Goal: Task Accomplishment & Management: Use online tool/utility

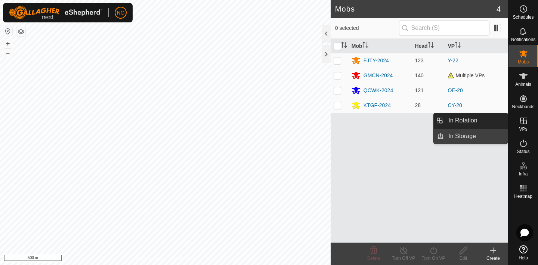
click at [479, 138] on link "In Storage" at bounding box center [476, 136] width 64 height 15
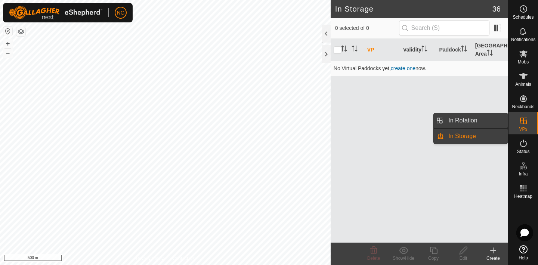
click at [472, 117] on link "In Rotation" at bounding box center [476, 120] width 64 height 15
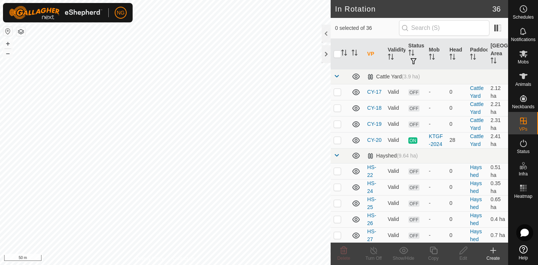
click at [494, 248] on icon at bounding box center [493, 250] width 9 height 9
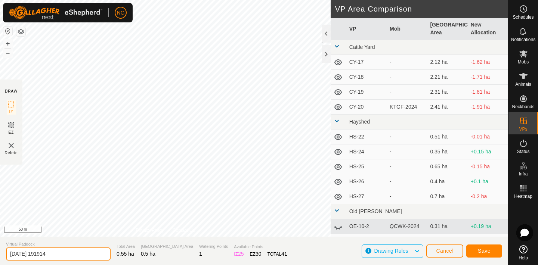
click at [62, 254] on input "[DATE] 191914" at bounding box center [58, 254] width 105 height 13
type input "2"
type input "a"
type input "AF-22"
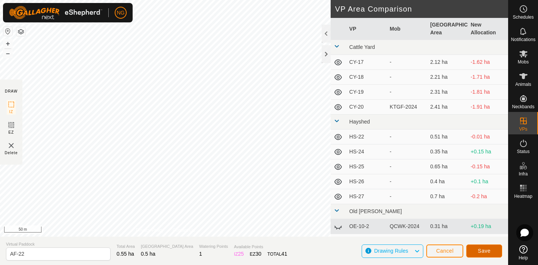
click at [483, 249] on span "Save" at bounding box center [484, 251] width 13 height 6
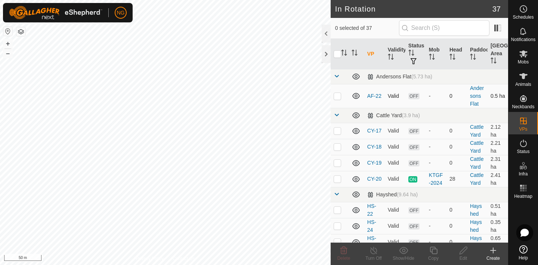
click at [338, 95] on p-checkbox at bounding box center [337, 96] width 7 height 6
checkbox input "true"
click at [434, 251] on icon at bounding box center [433, 250] width 9 height 9
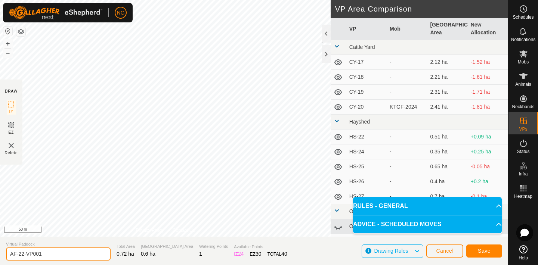
click at [46, 252] on input "AF-22-VP001" at bounding box center [58, 254] width 105 height 13
type input "AF-23"
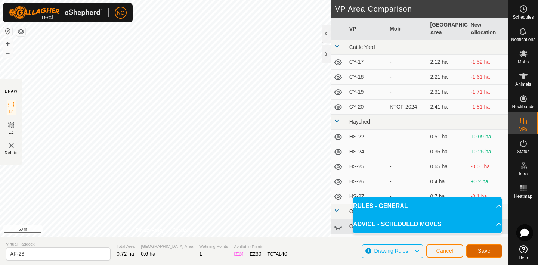
click at [474, 248] on button "Save" at bounding box center [484, 251] width 36 height 13
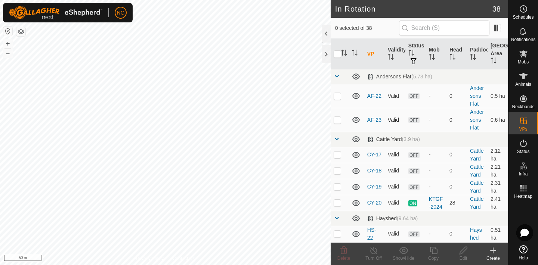
click at [337, 120] on p-checkbox at bounding box center [337, 120] width 7 height 6
checkbox input "true"
click at [433, 252] on icon at bounding box center [433, 250] width 9 height 9
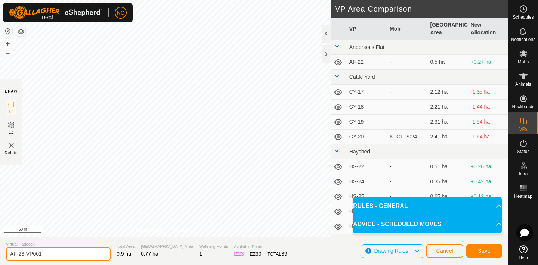
click at [73, 254] on input "AF-23-VP001" at bounding box center [58, 254] width 105 height 13
type input "AF-24"
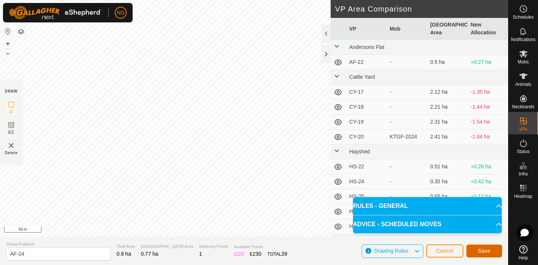
click at [476, 250] on button "Save" at bounding box center [484, 251] width 36 height 13
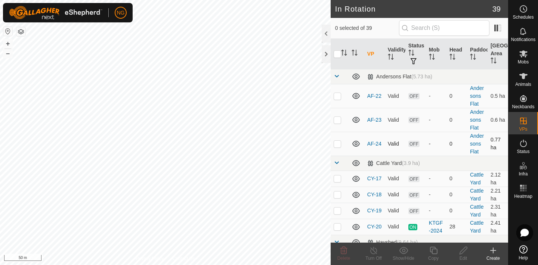
click at [338, 145] on p-checkbox at bounding box center [337, 144] width 7 height 6
checkbox input "true"
click at [434, 250] on icon at bounding box center [433, 250] width 9 height 9
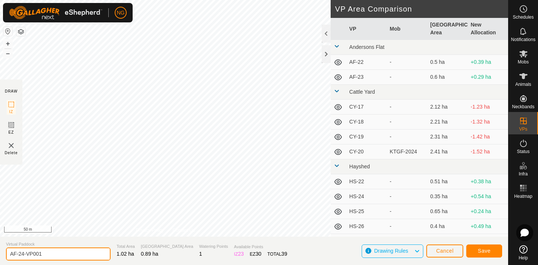
click at [47, 256] on input "AF-24-VP001" at bounding box center [58, 254] width 105 height 13
type input "AF-25"
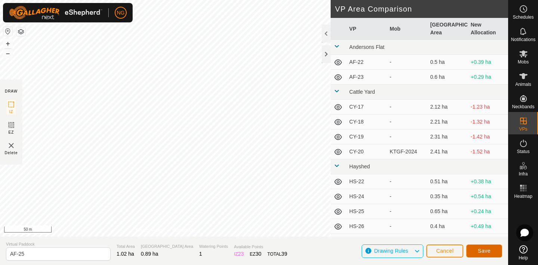
click at [480, 250] on span "Save" at bounding box center [484, 251] width 13 height 6
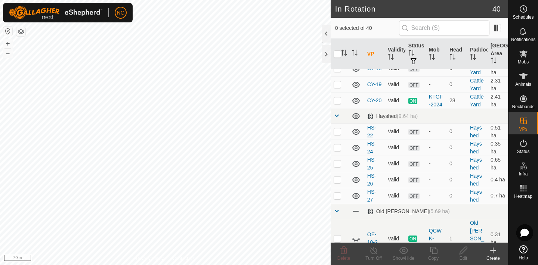
scroll to position [151, 0]
click at [338, 131] on p-checkbox at bounding box center [337, 131] width 7 height 6
click at [336, 131] on p-checkbox at bounding box center [337, 131] width 7 height 6
checkbox input "false"
click at [337, 147] on p-checkbox at bounding box center [337, 147] width 7 height 6
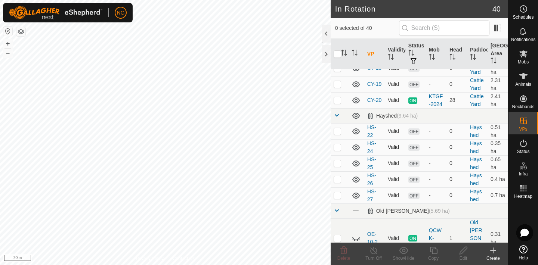
checkbox input "true"
click at [461, 252] on icon at bounding box center [463, 250] width 9 height 9
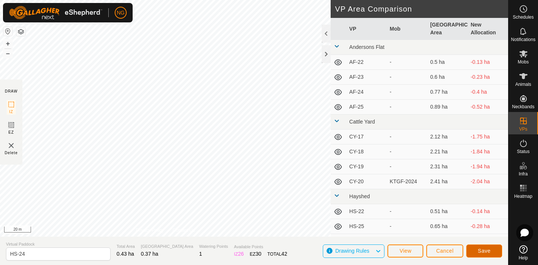
click at [476, 248] on button "Save" at bounding box center [484, 251] width 36 height 13
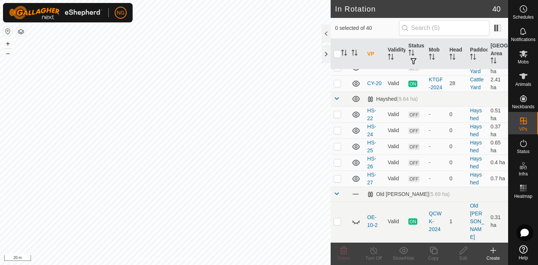
scroll to position [169, 0]
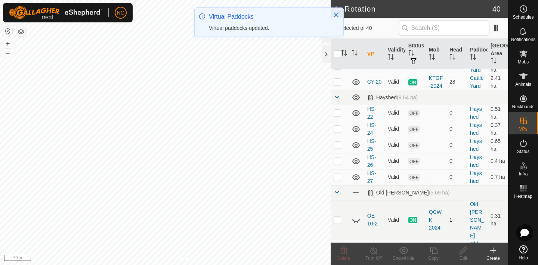
click at [338, 146] on p-checkbox at bounding box center [337, 145] width 7 height 6
checkbox input "false"
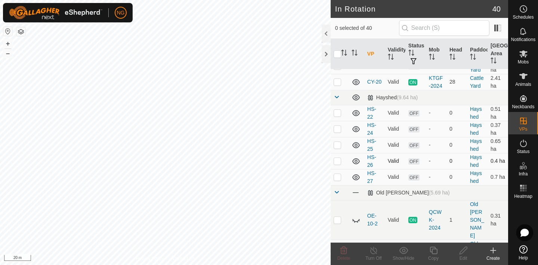
click at [337, 160] on p-checkbox at bounding box center [337, 161] width 7 height 6
checkbox input "true"
click at [463, 252] on icon at bounding box center [463, 250] width 7 height 7
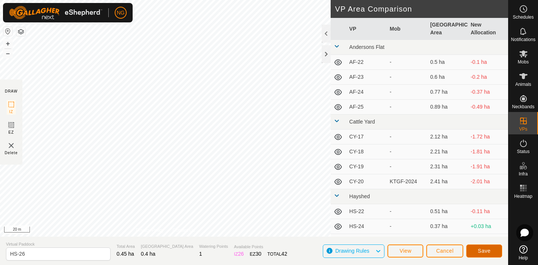
click at [492, 250] on button "Save" at bounding box center [484, 251] width 36 height 13
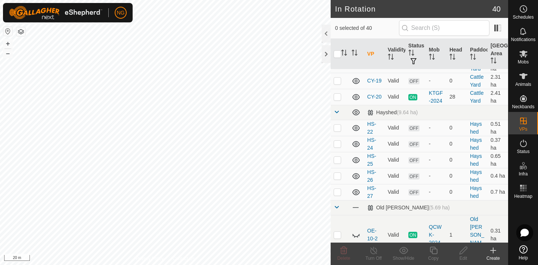
scroll to position [155, 0]
click at [337, 175] on p-checkbox at bounding box center [337, 175] width 7 height 6
checkbox input "true"
click at [461, 250] on icon at bounding box center [463, 250] width 9 height 9
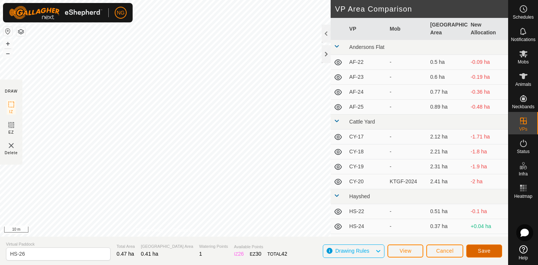
click at [478, 246] on button "Save" at bounding box center [484, 251] width 36 height 13
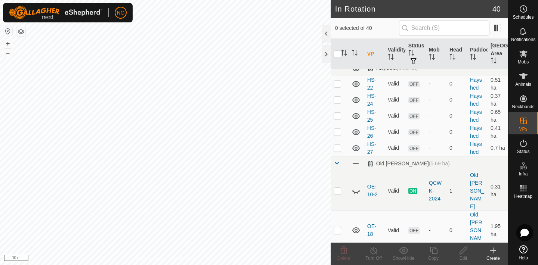
scroll to position [200, 0]
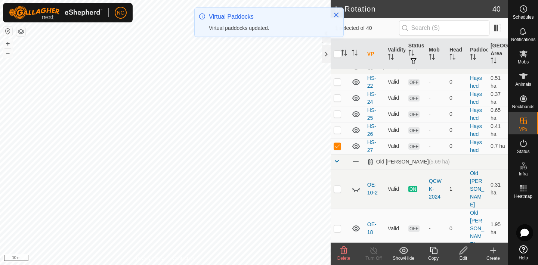
click at [339, 146] on p-checkbox at bounding box center [337, 146] width 7 height 6
checkbox input "false"
